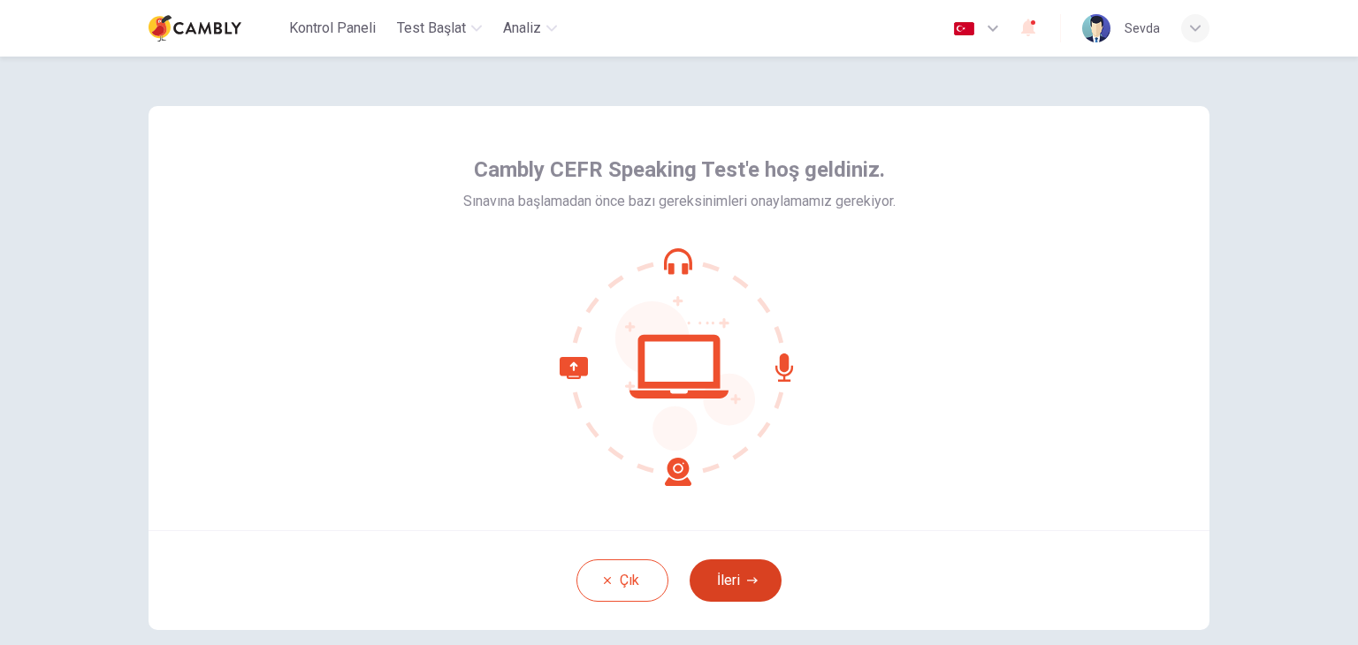
click at [710, 572] on button "İleri" at bounding box center [736, 581] width 92 height 42
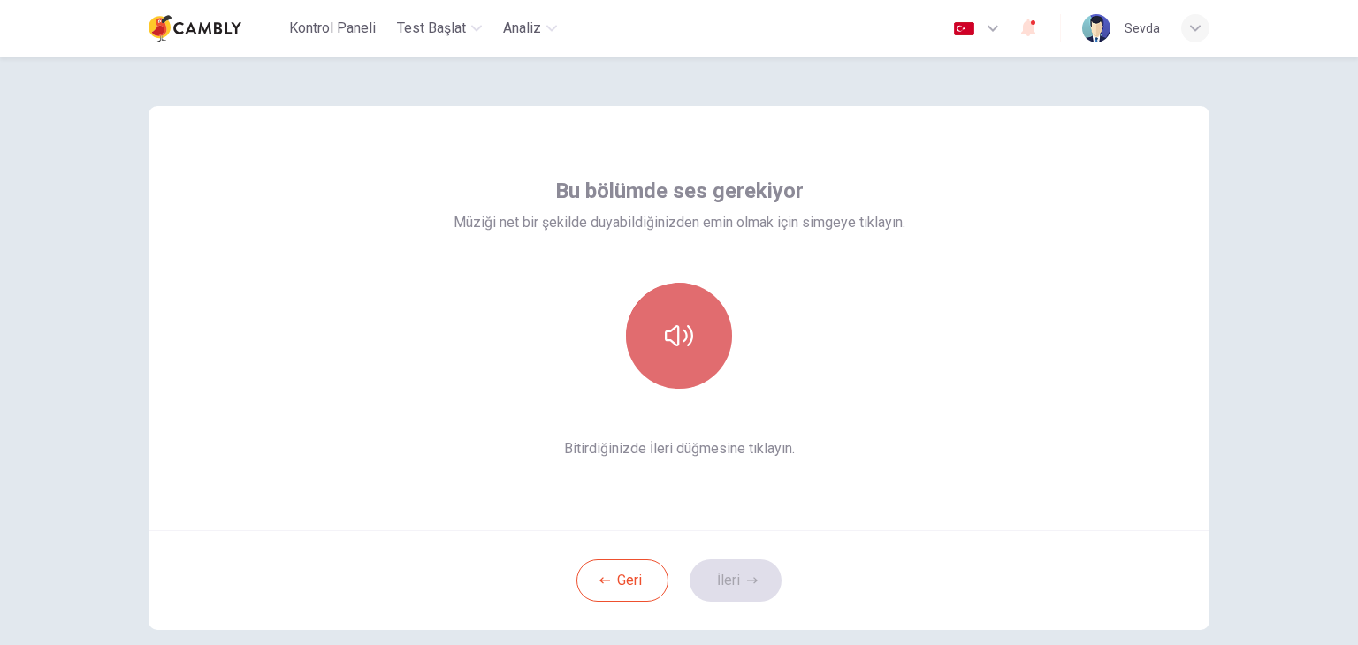
click at [705, 324] on button "button" at bounding box center [679, 336] width 106 height 106
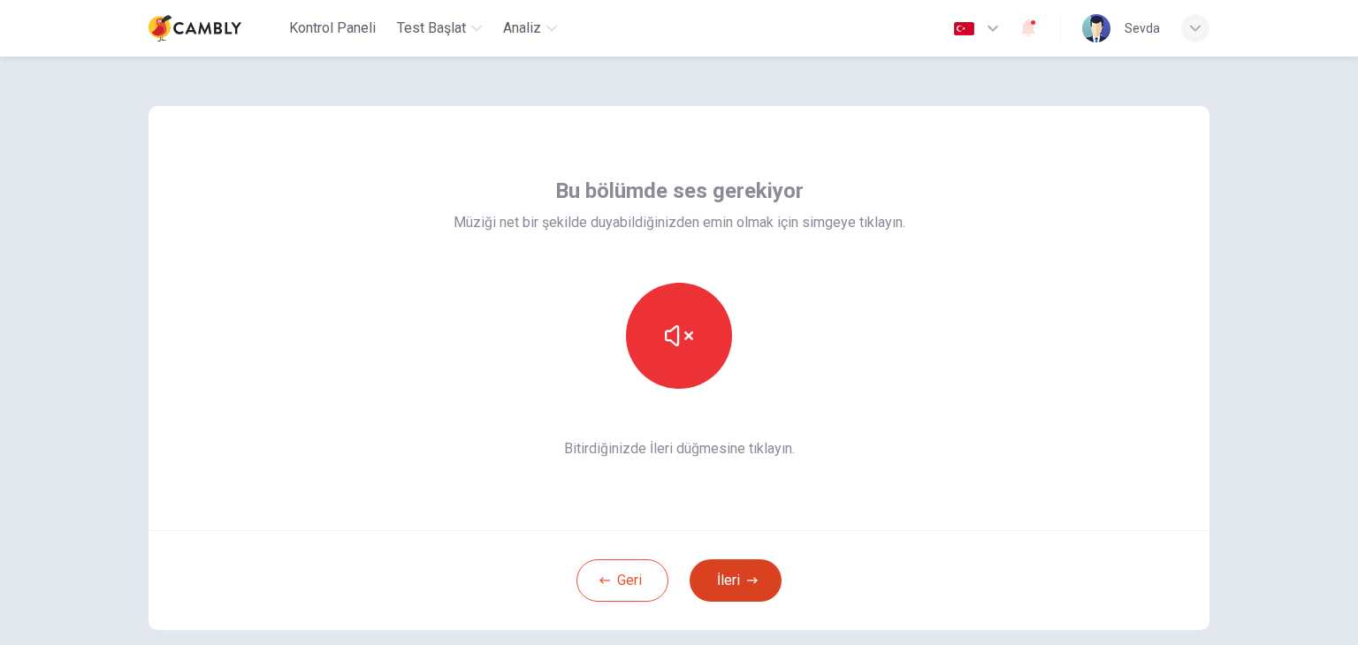
click at [751, 570] on button "İleri" at bounding box center [736, 581] width 92 height 42
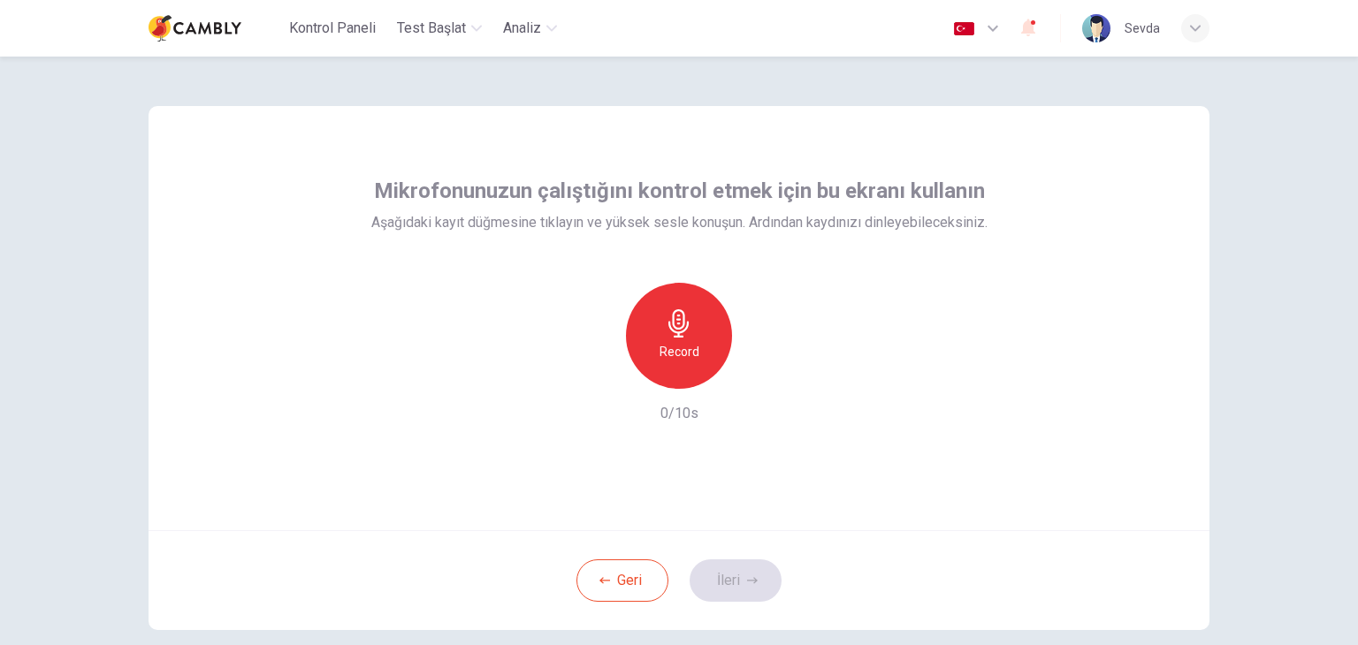
click at [689, 358] on h6 "Record" at bounding box center [680, 351] width 40 height 21
click at [762, 364] on div "button" at bounding box center [760, 375] width 28 height 28
click at [747, 583] on icon "button" at bounding box center [752, 581] width 11 height 11
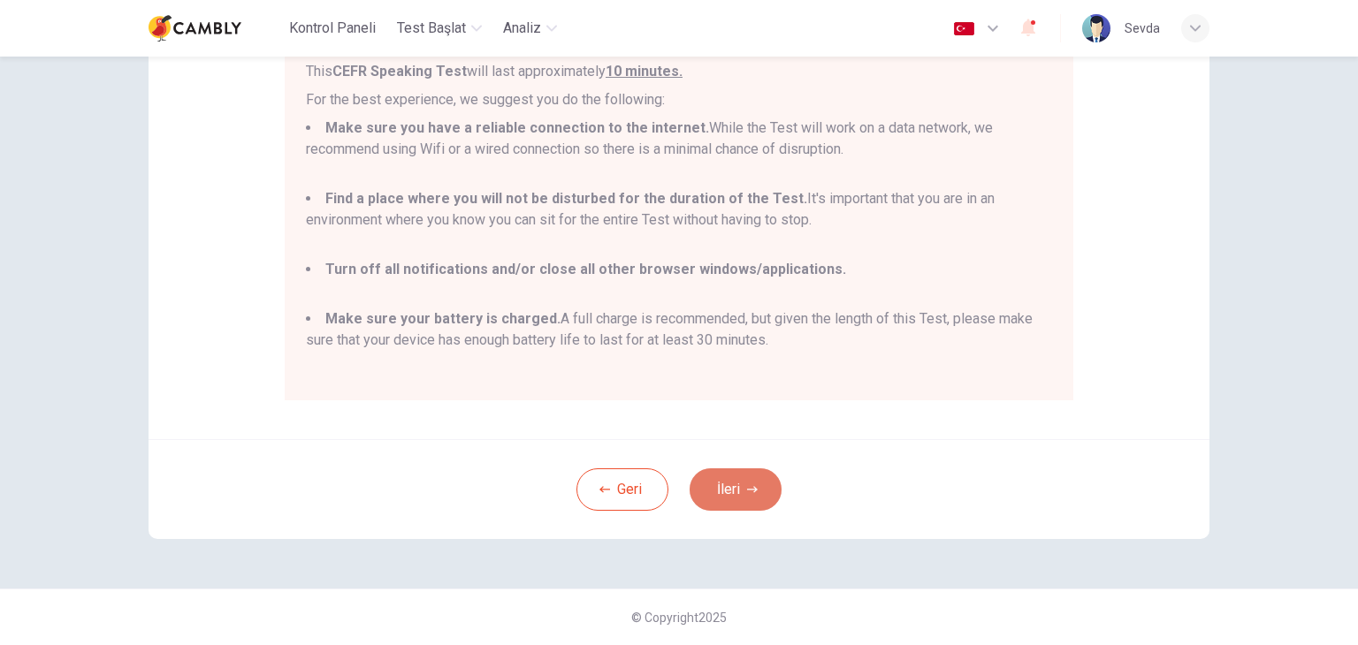
click at [749, 492] on icon "button" at bounding box center [752, 490] width 11 height 11
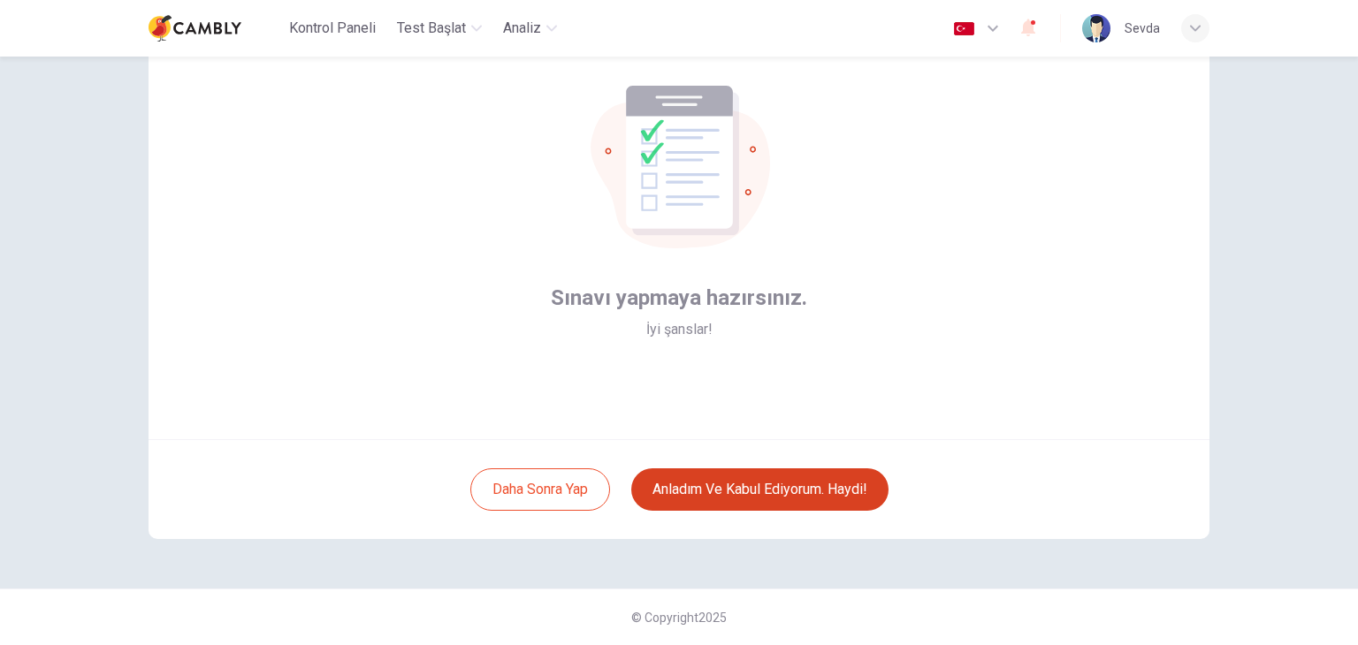
click at [810, 495] on button "Anladım ve kabul ediyorum. Haydi!" at bounding box center [759, 490] width 257 height 42
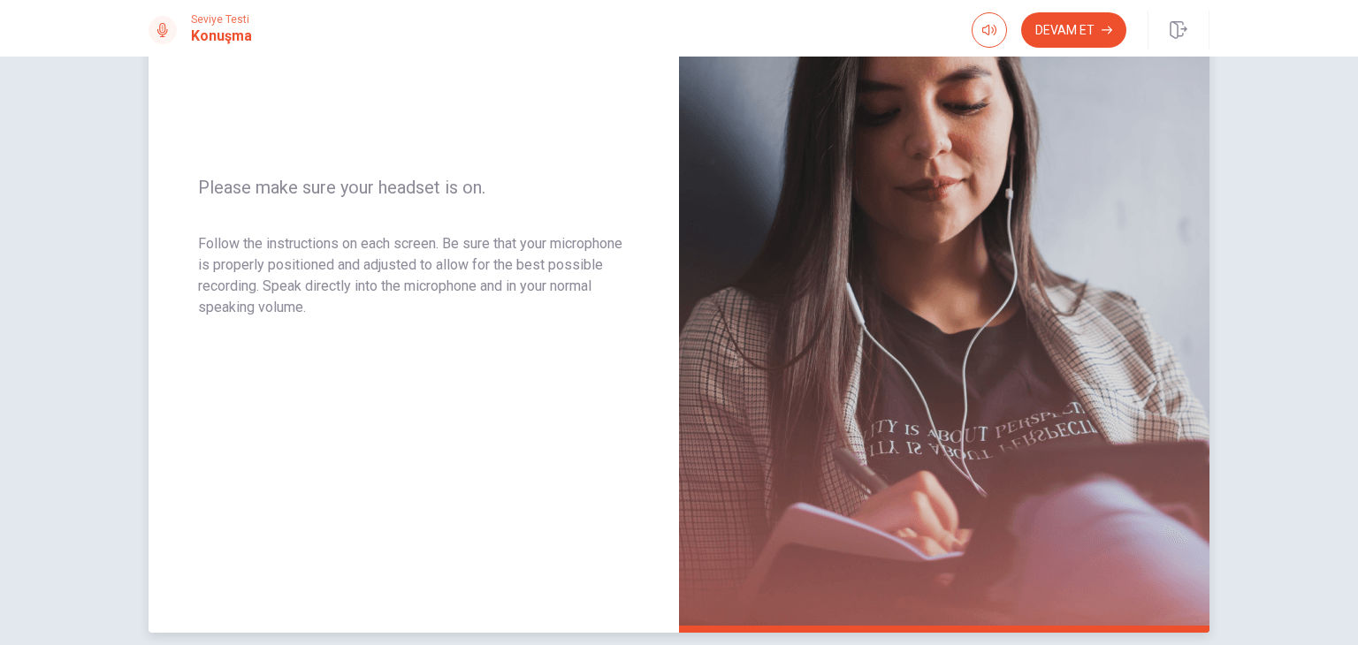
scroll to position [309, 0]
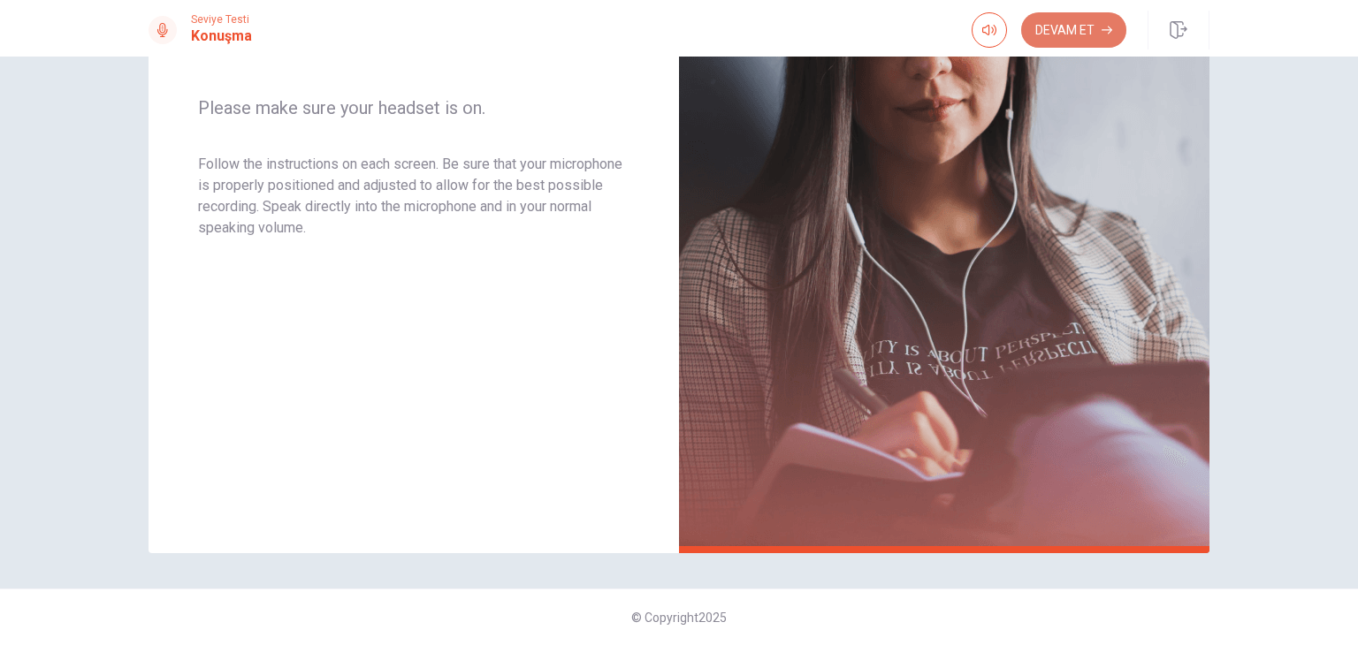
click at [1089, 18] on button "Devam Et" at bounding box center [1073, 29] width 105 height 35
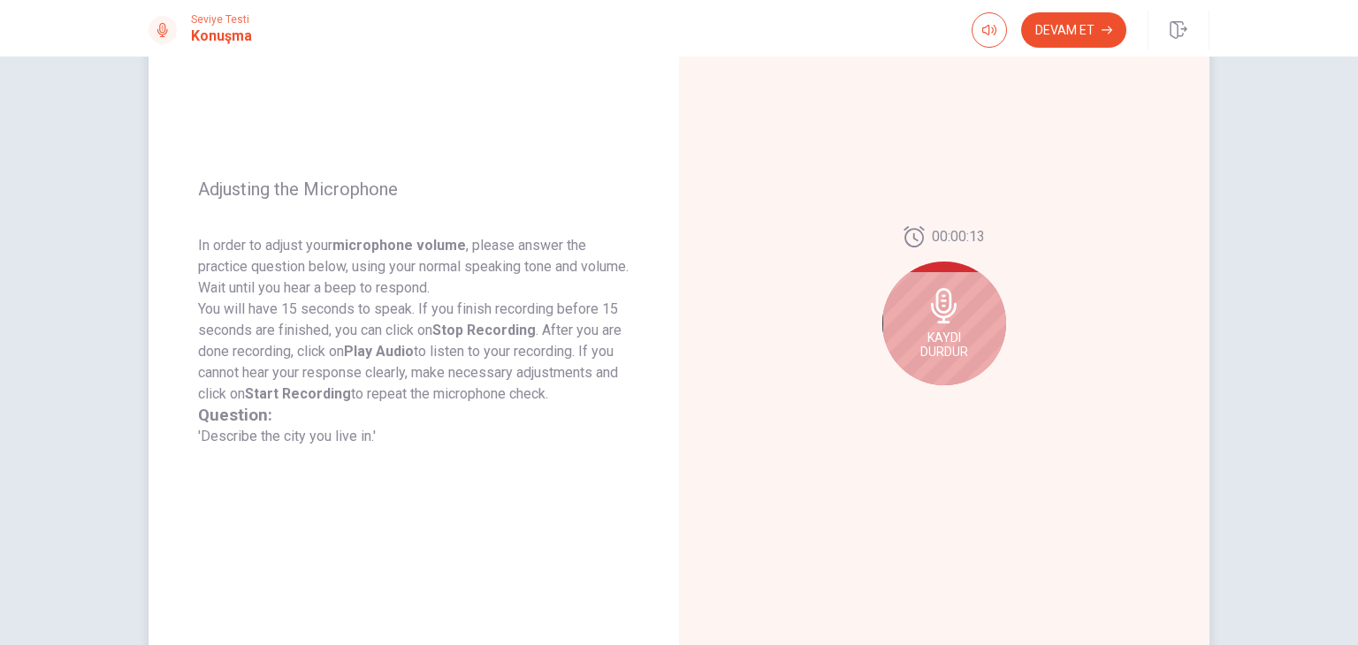
scroll to position [177, 0]
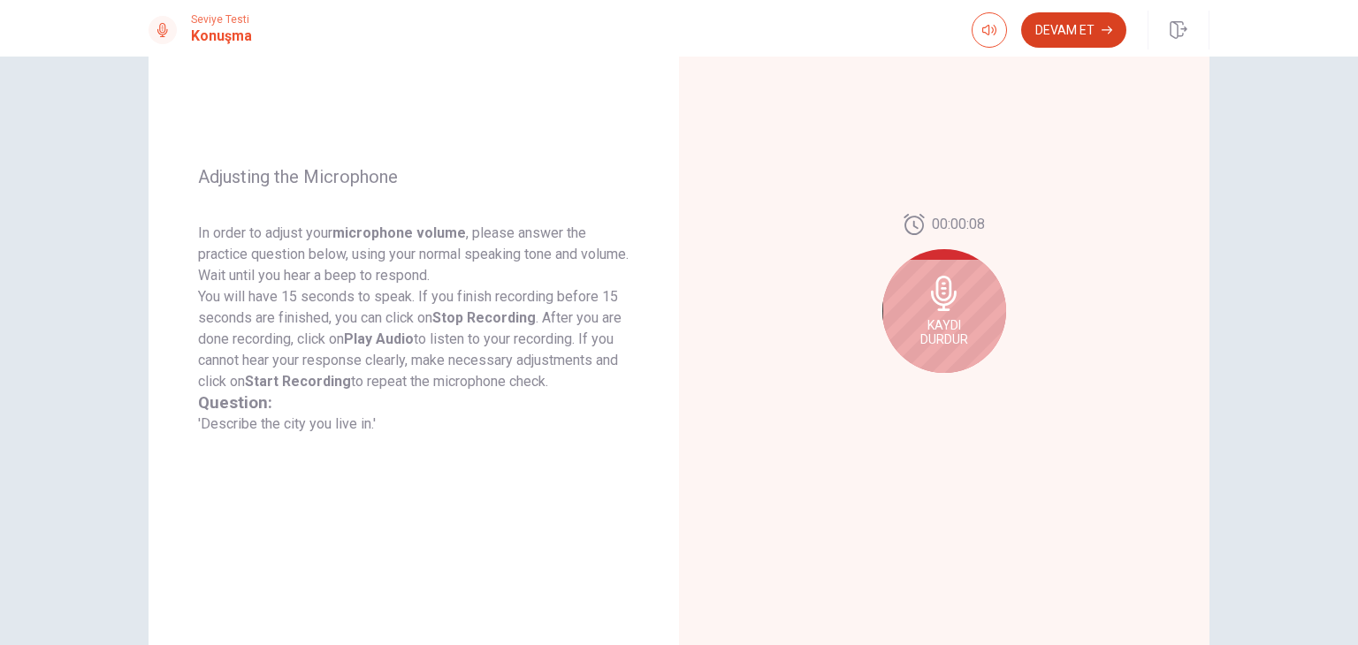
click at [1061, 27] on button "Devam Et" at bounding box center [1073, 29] width 105 height 35
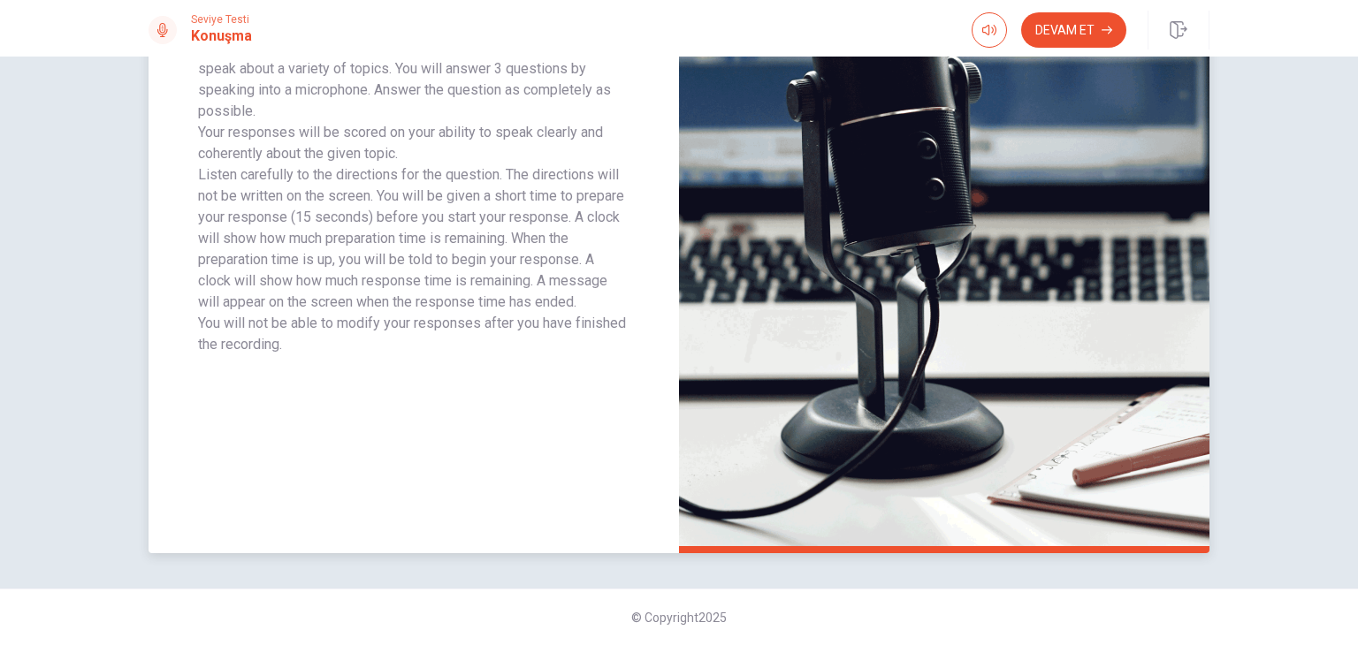
scroll to position [0, 0]
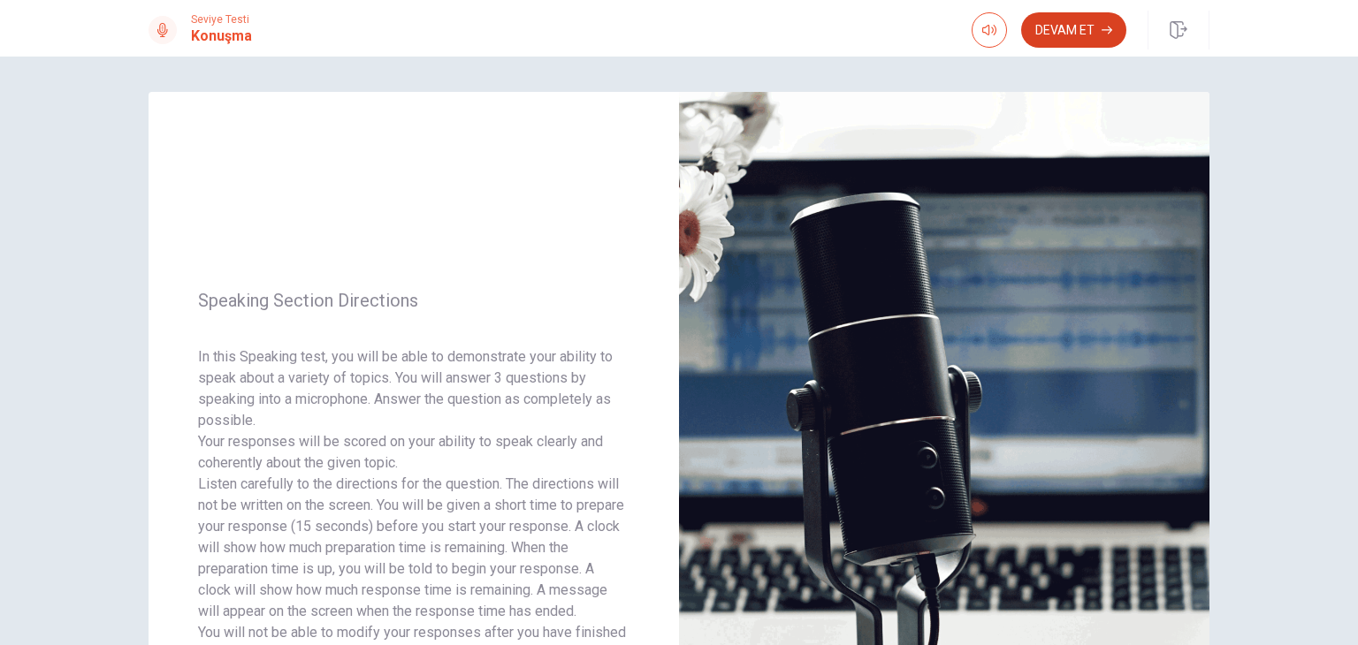
click at [1080, 29] on button "Devam Et" at bounding box center [1073, 29] width 105 height 35
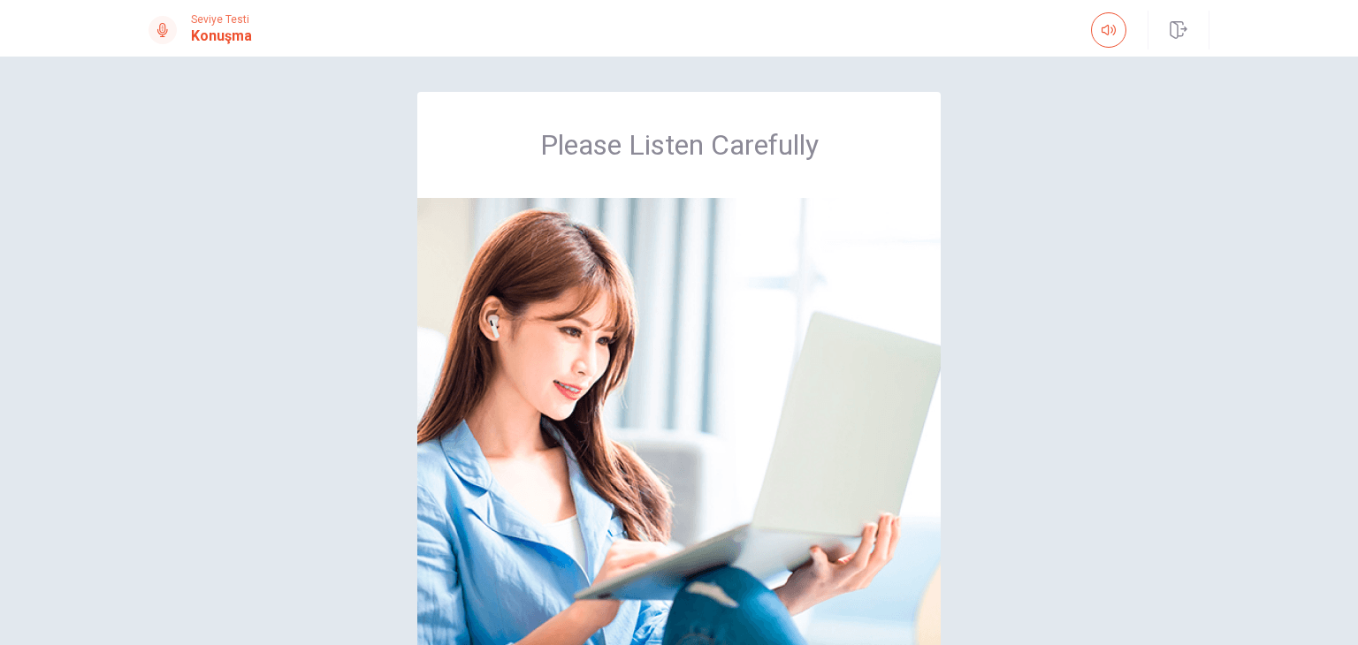
scroll to position [88, 0]
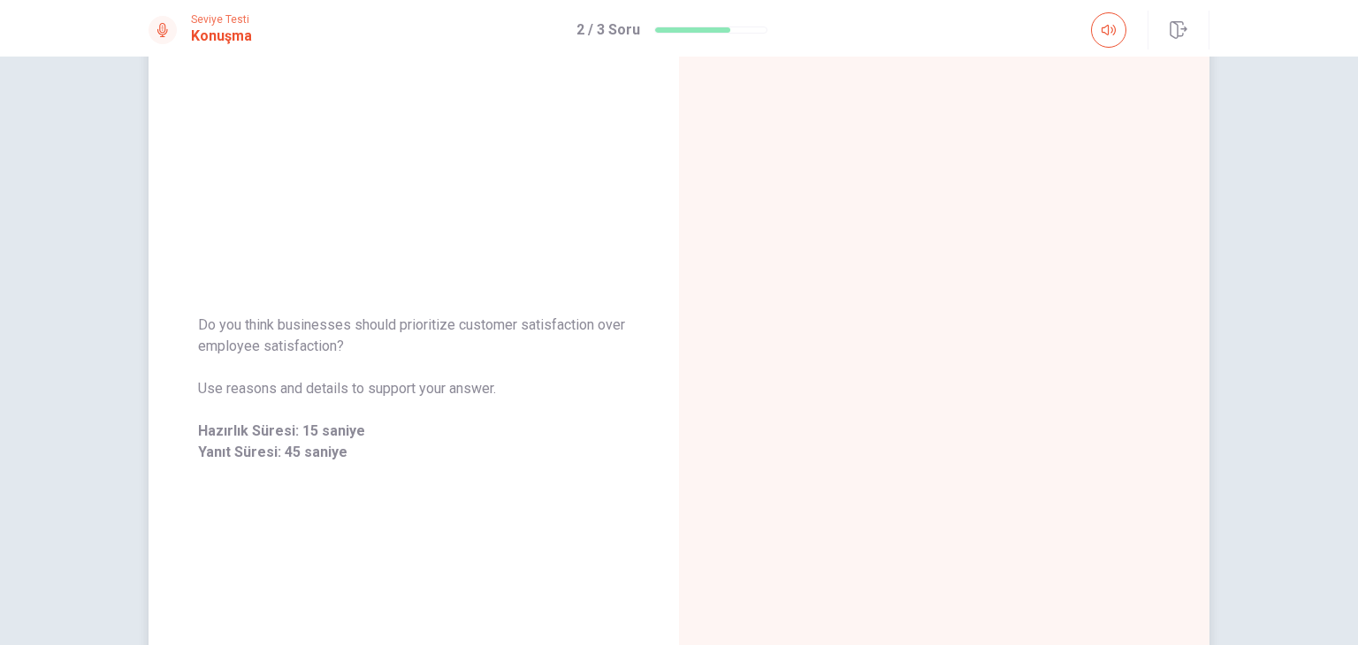
drag, startPoint x: 187, startPoint y: 322, endPoint x: 340, endPoint y: 352, distance: 155.0
click at [338, 352] on div "Do you think businesses should prioritize customer satisfaction over employee s…" at bounding box center [414, 389] width 531 height 191
drag, startPoint x: 338, startPoint y: 348, endPoint x: 204, endPoint y: 334, distance: 134.3
click at [204, 334] on span "Do you think businesses should prioritize customer satisfaction over employee s…" at bounding box center [413, 336] width 431 height 42
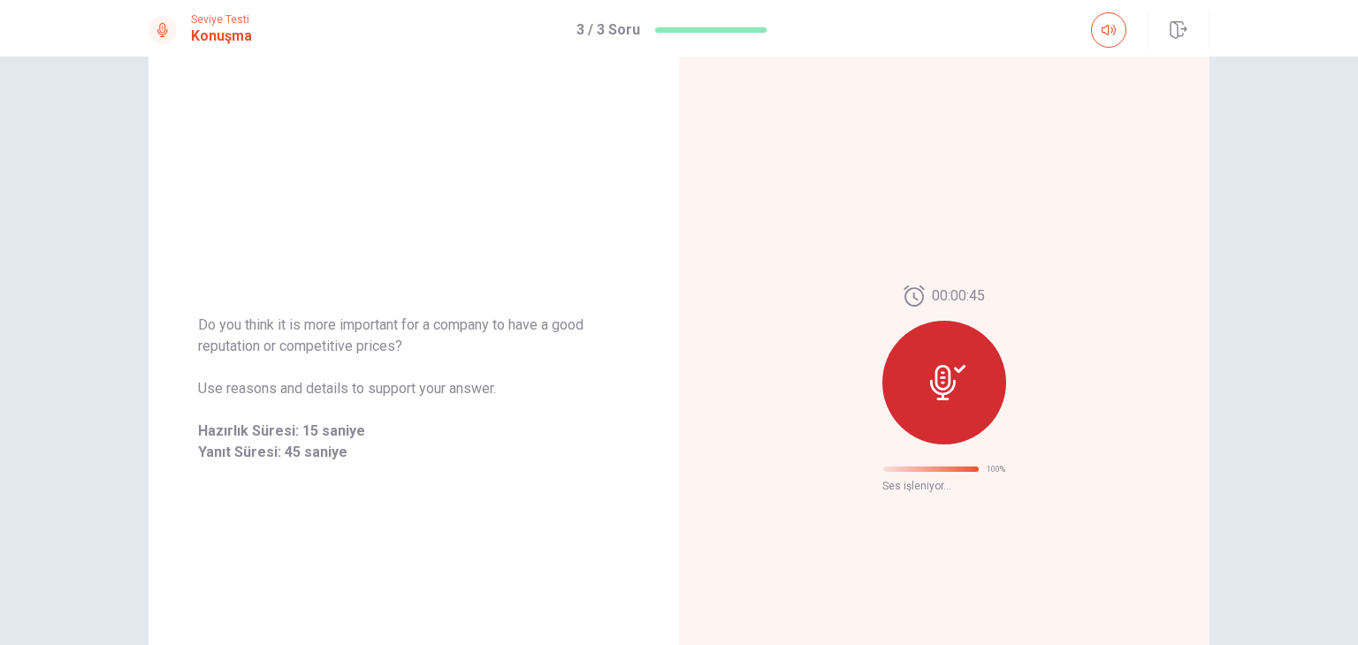
scroll to position [0, 0]
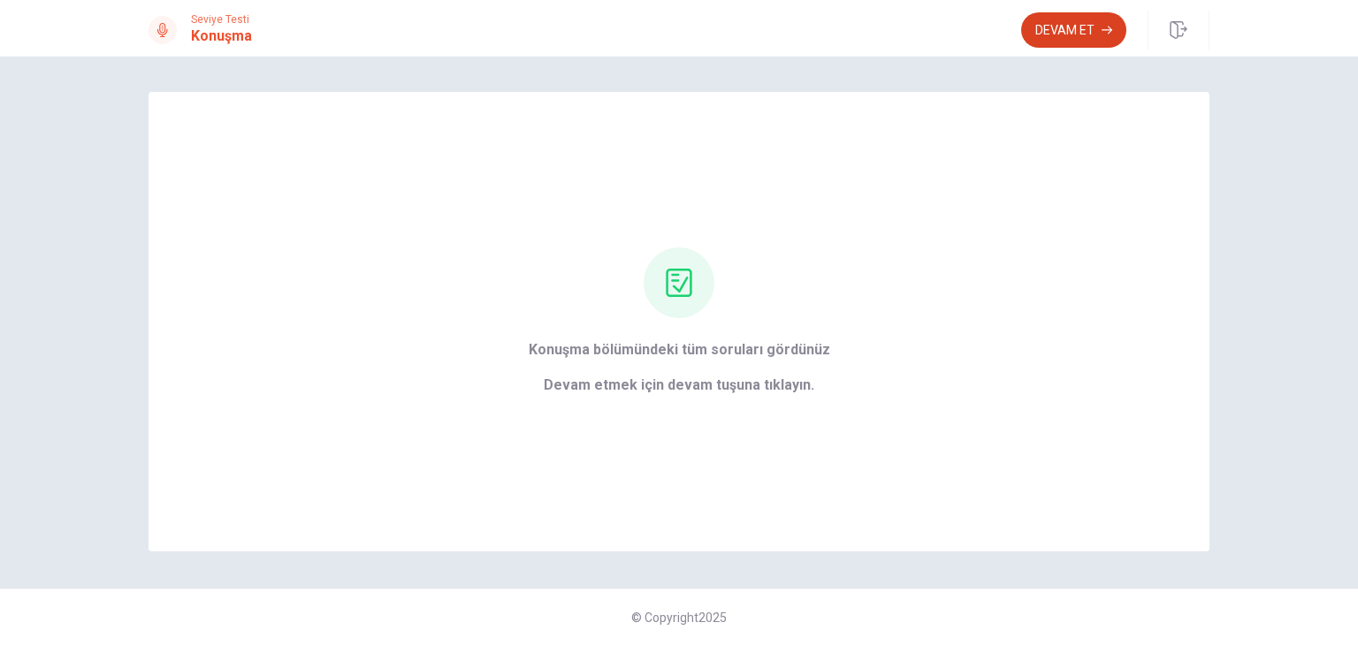
click at [1107, 14] on button "Devam Et" at bounding box center [1073, 29] width 105 height 35
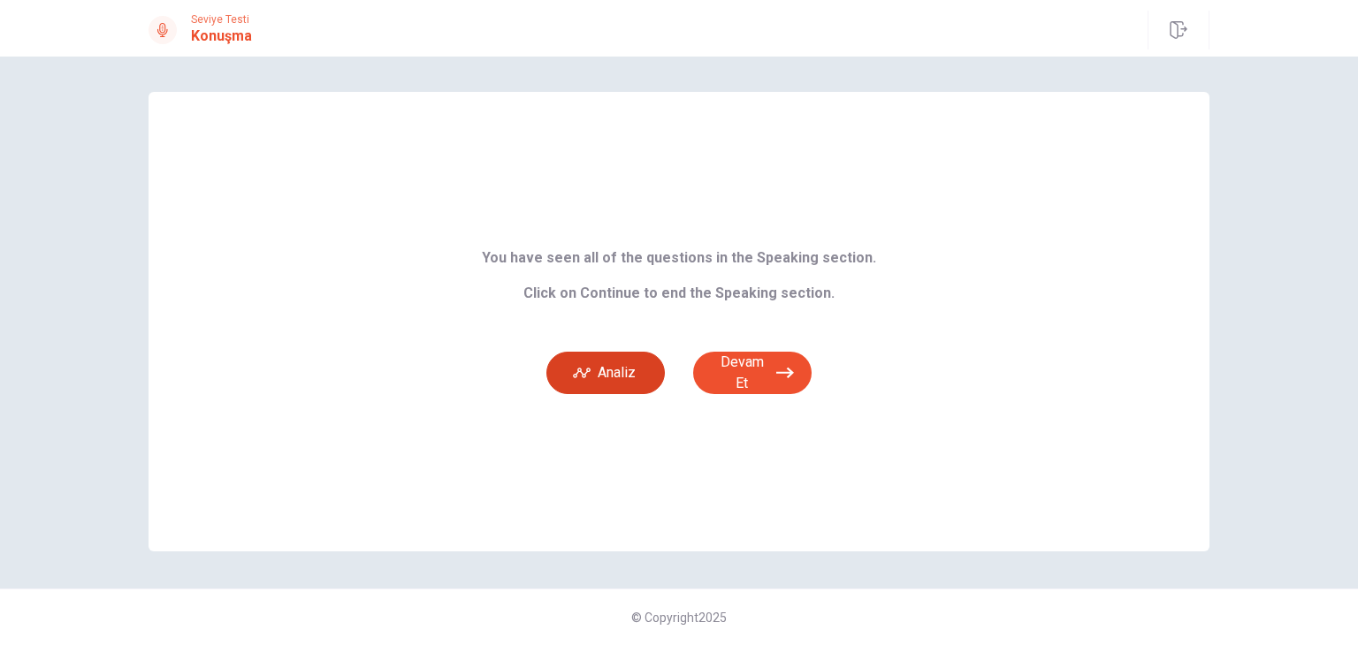
click at [630, 369] on button "Analiz" at bounding box center [605, 373] width 118 height 42
